Goal: Information Seeking & Learning: Check status

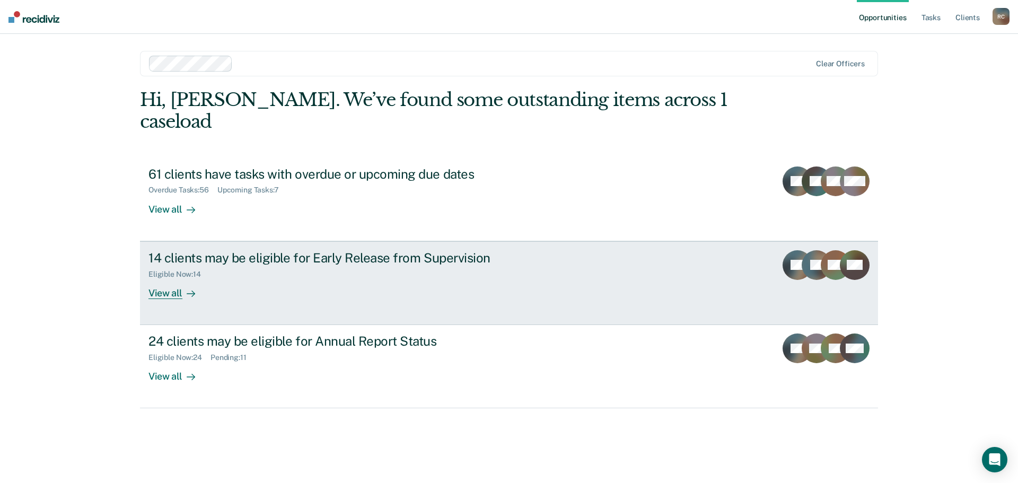
click at [178, 278] on div "View all" at bounding box center [178, 288] width 59 height 21
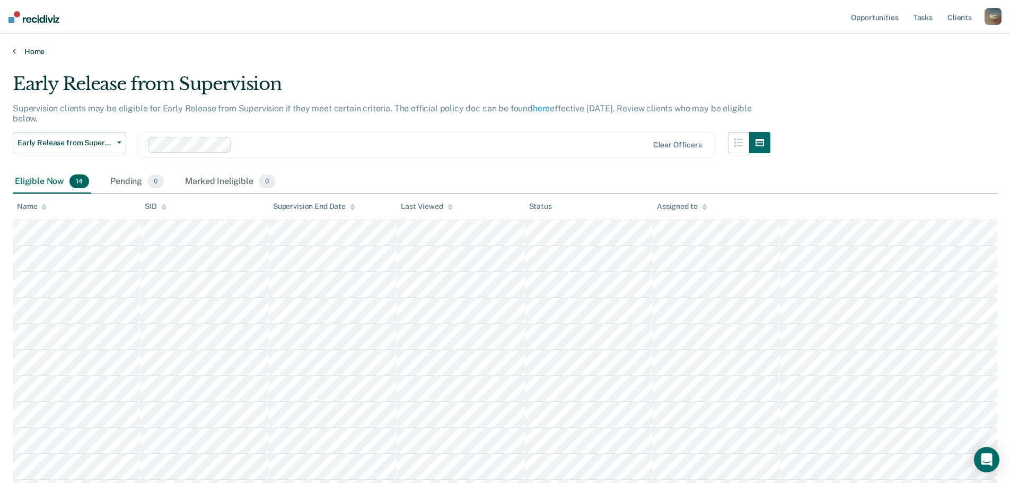
click at [24, 54] on link "Home" at bounding box center [505, 52] width 985 height 10
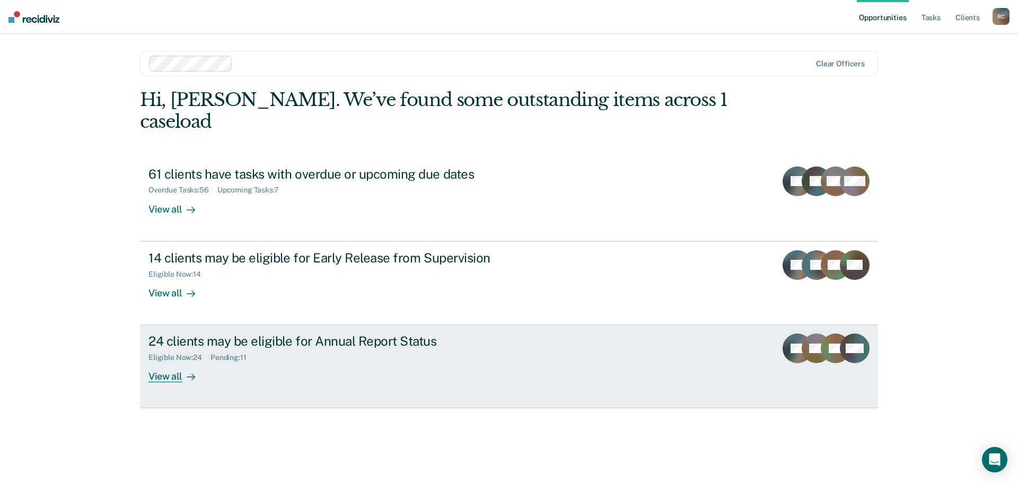
click at [189, 371] on div at bounding box center [188, 377] width 13 height 12
